Goal: Navigation & Orientation: Find specific page/section

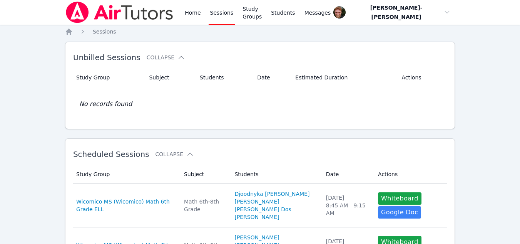
click at [213, 15] on link "Sessions" at bounding box center [222, 12] width 27 height 25
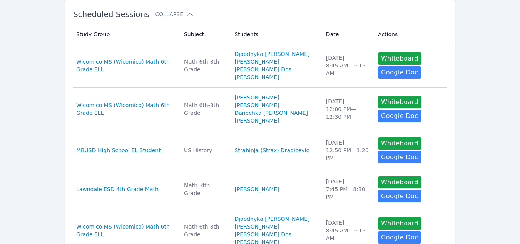
scroll to position [213, 0]
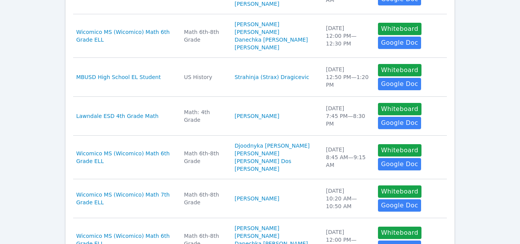
click at [35, 124] on div "Home Sessions Study Groups Students Messages Open user menu Vincent Astray-Cane…" at bounding box center [260, 152] width 520 height 730
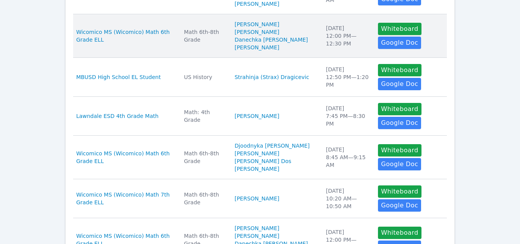
scroll to position [0, 0]
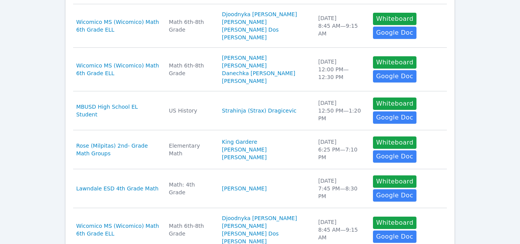
scroll to position [180, 0]
